Goal: Navigation & Orientation: Find specific page/section

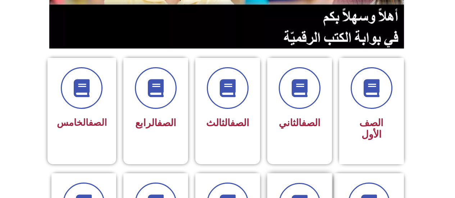
scroll to position [180, 0]
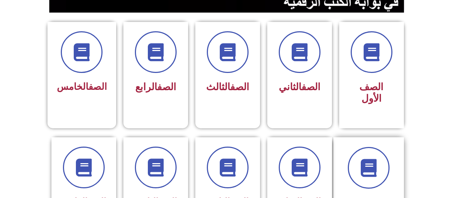
click at [349, 149] on div at bounding box center [368, 168] width 51 height 42
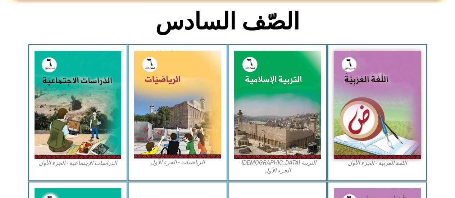
scroll to position [252, 0]
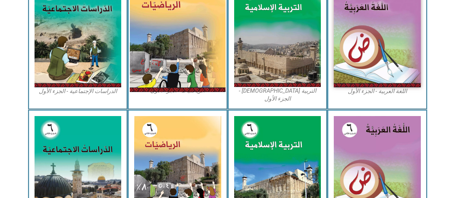
click at [190, 53] on img at bounding box center [178, 32] width 96 height 119
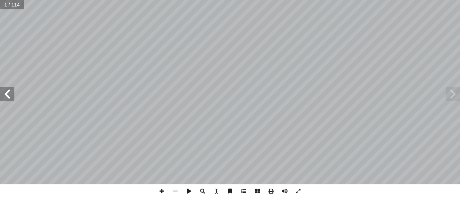
click at [8, 92] on span at bounding box center [7, 94] width 14 height 14
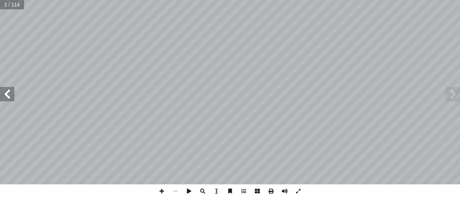
click at [7, 92] on span at bounding box center [7, 94] width 14 height 14
click at [9, 95] on span at bounding box center [7, 94] width 14 height 14
click at [9, 96] on span at bounding box center [7, 94] width 14 height 14
click at [10, 94] on span at bounding box center [7, 94] width 14 height 14
click at [162, 188] on span at bounding box center [162, 191] width 14 height 14
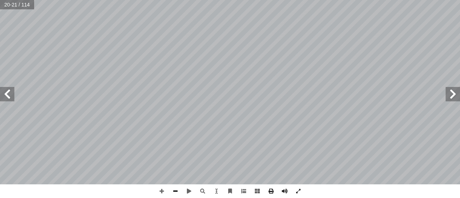
click at [174, 187] on span at bounding box center [176, 191] width 14 height 14
click at [161, 185] on span at bounding box center [162, 191] width 14 height 14
click at [256, 65] on html "الصفحة الرئيسية الصف الأول الصف الثاني الصف الثالث الصف الرابع الصف الخامس الصف…" at bounding box center [230, 32] width 460 height 65
click at [10, 100] on span at bounding box center [7, 94] width 14 height 14
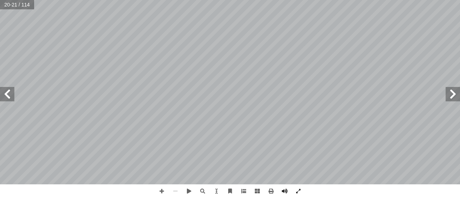
drag, startPoint x: 4, startPoint y: 91, endPoint x: 4, endPoint y: 87, distance: 4.0
click at [4, 89] on span at bounding box center [7, 94] width 14 height 14
click at [233, 65] on html "الصفحة الرئيسية الصف الأول الصف الثاني الصف الثالث الصف الرابع الصف الخامس الصف…" at bounding box center [230, 32] width 460 height 65
click at [10, 92] on span at bounding box center [7, 94] width 14 height 14
click at [10, 100] on span at bounding box center [7, 94] width 14 height 14
